Goal: Transaction & Acquisition: Purchase product/service

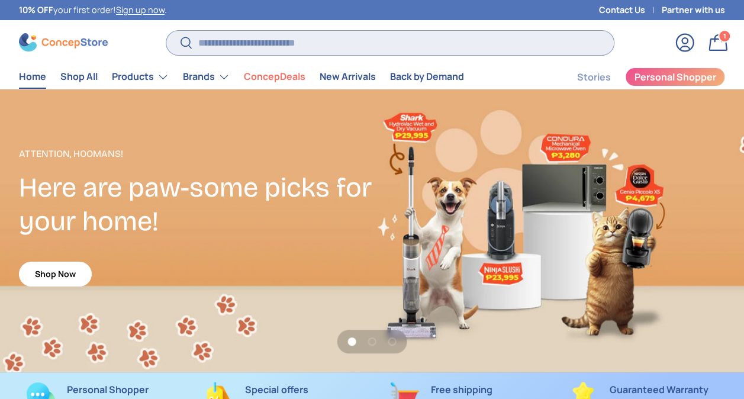
click at [307, 45] on input "Search" at bounding box center [389, 43] width 447 height 24
type input "*********"
click at [166, 30] on button "Search" at bounding box center [179, 44] width 27 height 28
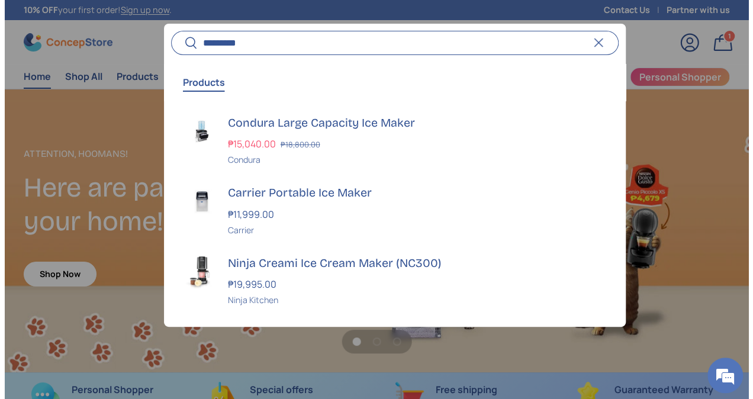
scroll to position [3010, 4720]
